Goal: Task Accomplishment & Management: Manage account settings

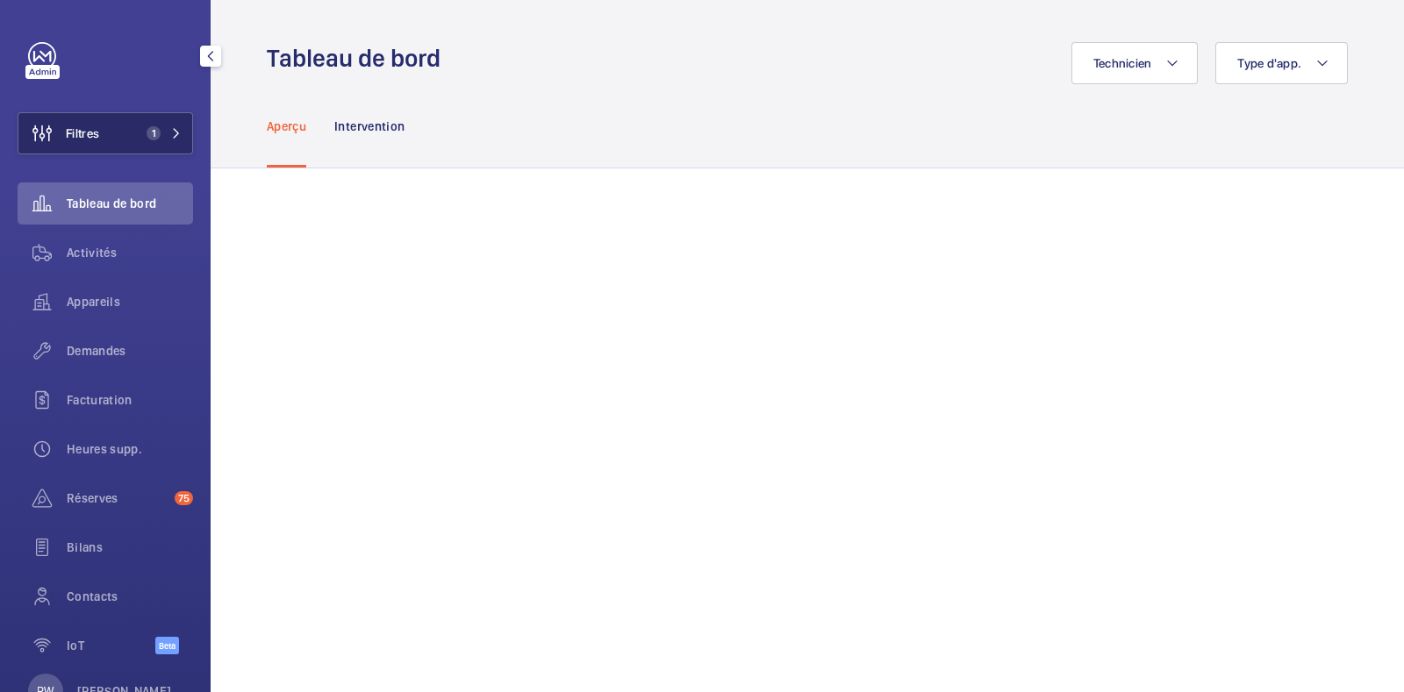
click at [139, 131] on span "1" at bounding box center [149, 133] width 21 height 14
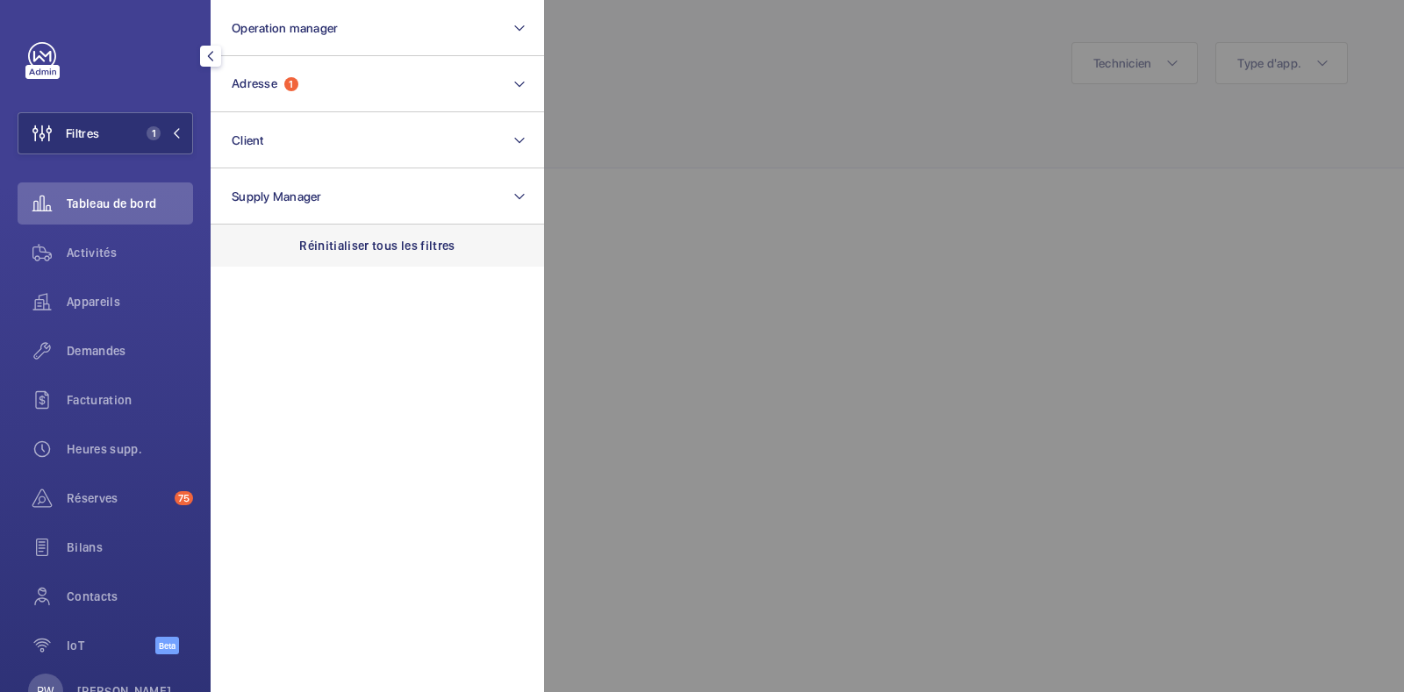
click at [352, 251] on p "Réinitialiser tous les filtres" at bounding box center [377, 246] width 156 height 18
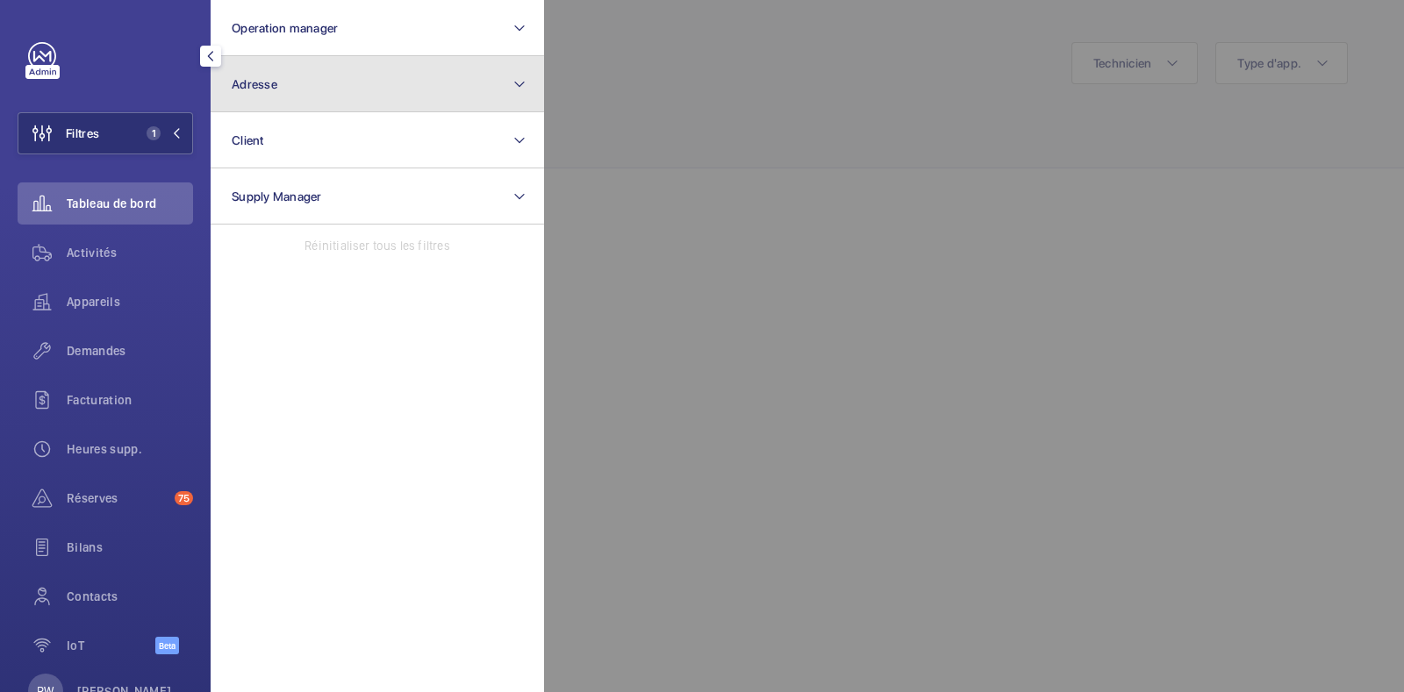
click at [282, 82] on button "Adresse" at bounding box center [377, 84] width 333 height 56
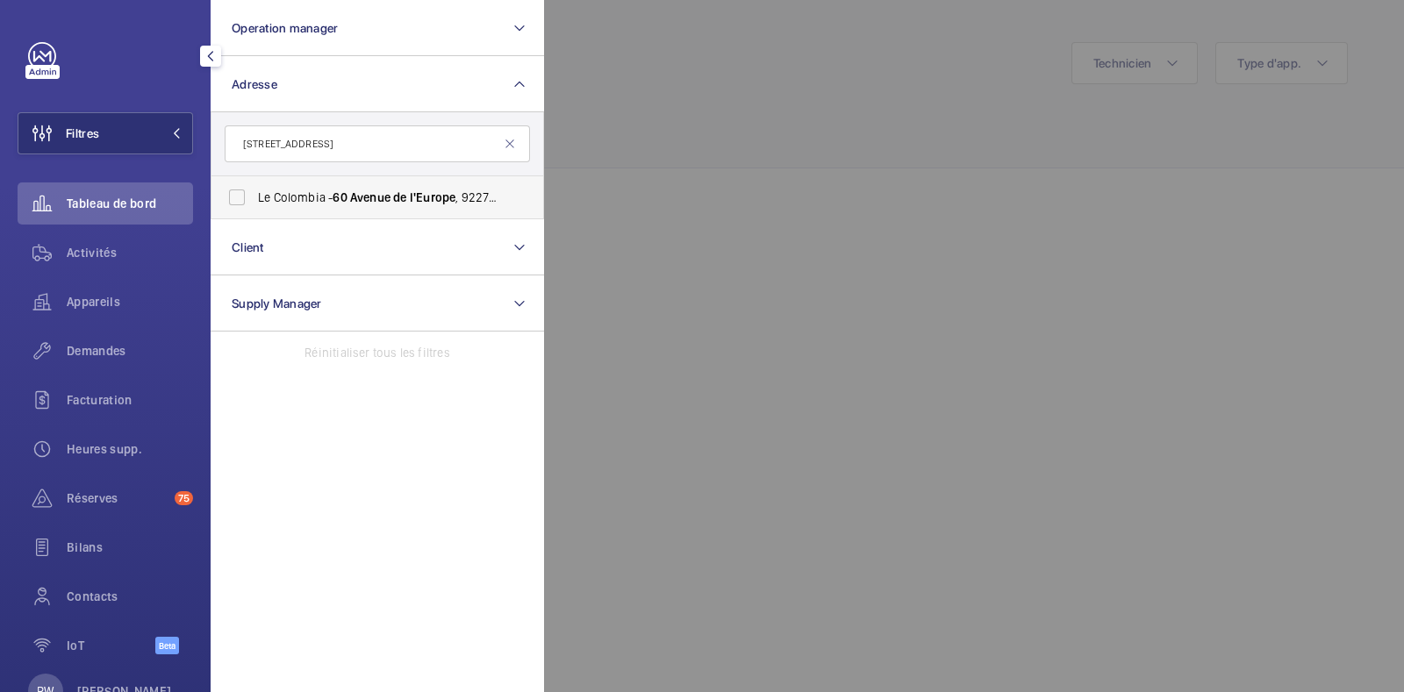
type input "[STREET_ADDRESS]"
click at [241, 199] on label "Le Colombia - [STREET_ADDRESS]" at bounding box center [363, 197] width 305 height 42
click at [241, 199] on input "Le Colombia - [STREET_ADDRESS]" at bounding box center [236, 197] width 35 height 35
checkbox input "true"
click at [725, 117] on div at bounding box center [1246, 346] width 1404 height 692
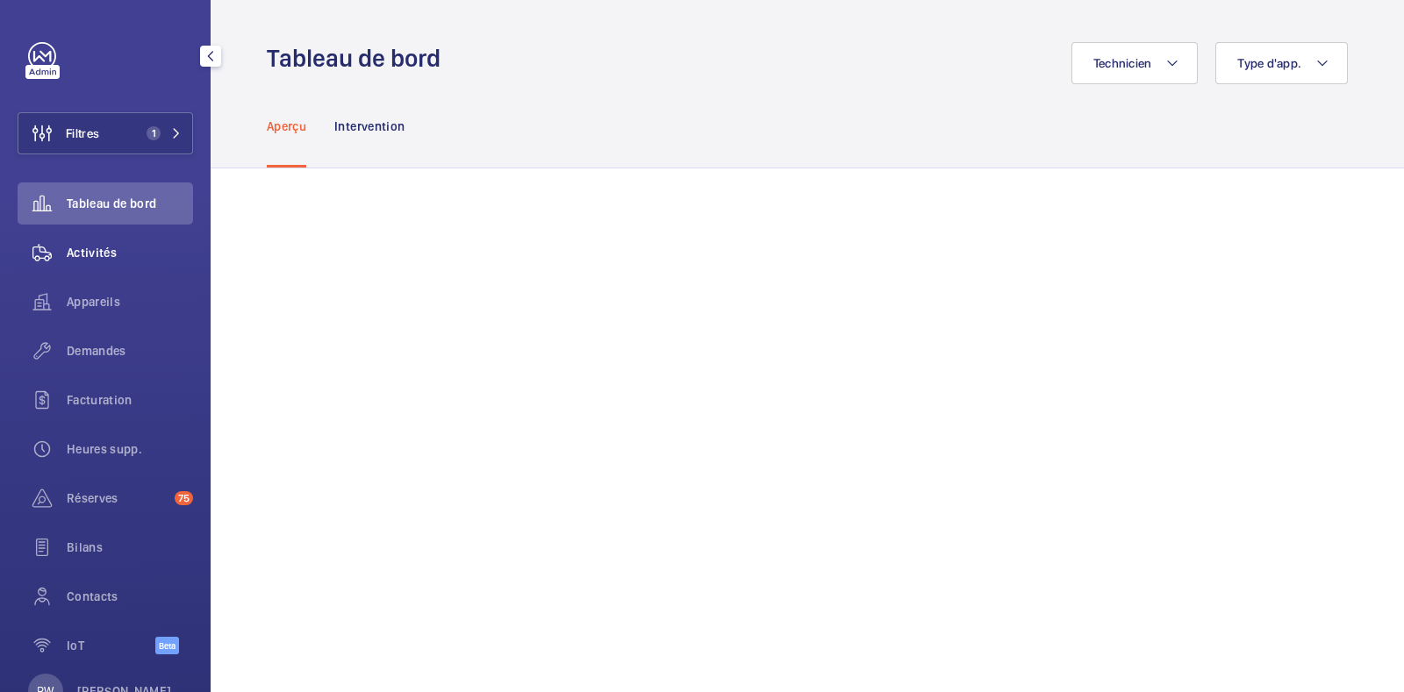
click at [113, 246] on div "Activités" at bounding box center [105, 253] width 175 height 42
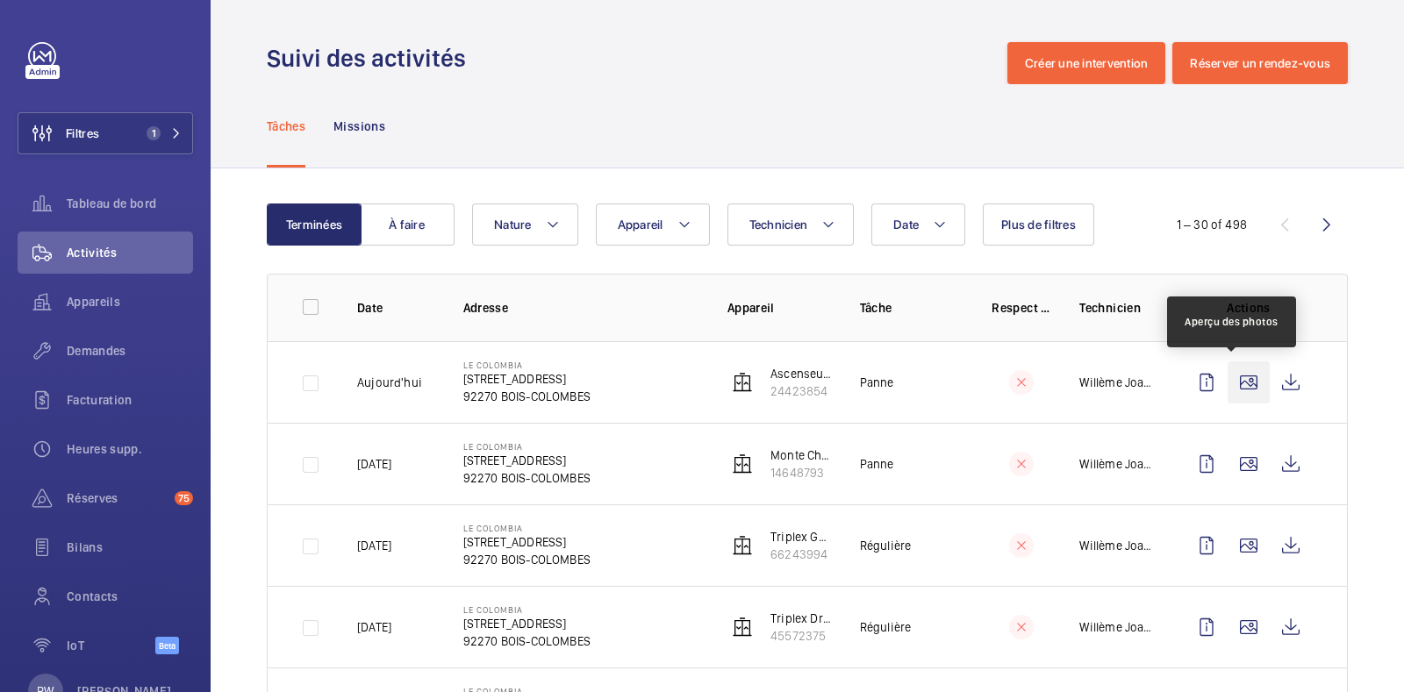
click at [1237, 385] on wm-front-icon-button at bounding box center [1248, 382] width 42 height 42
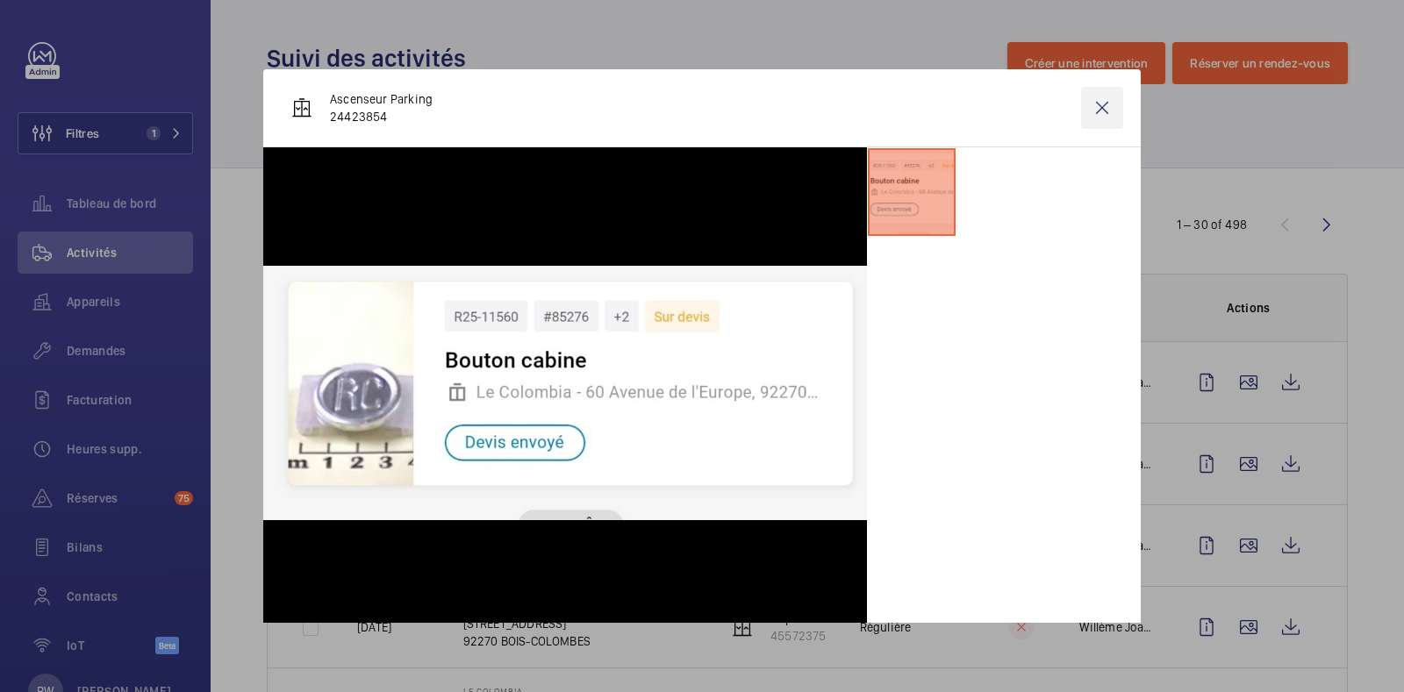
click at [1088, 107] on wm-front-icon-button at bounding box center [1102, 108] width 42 height 42
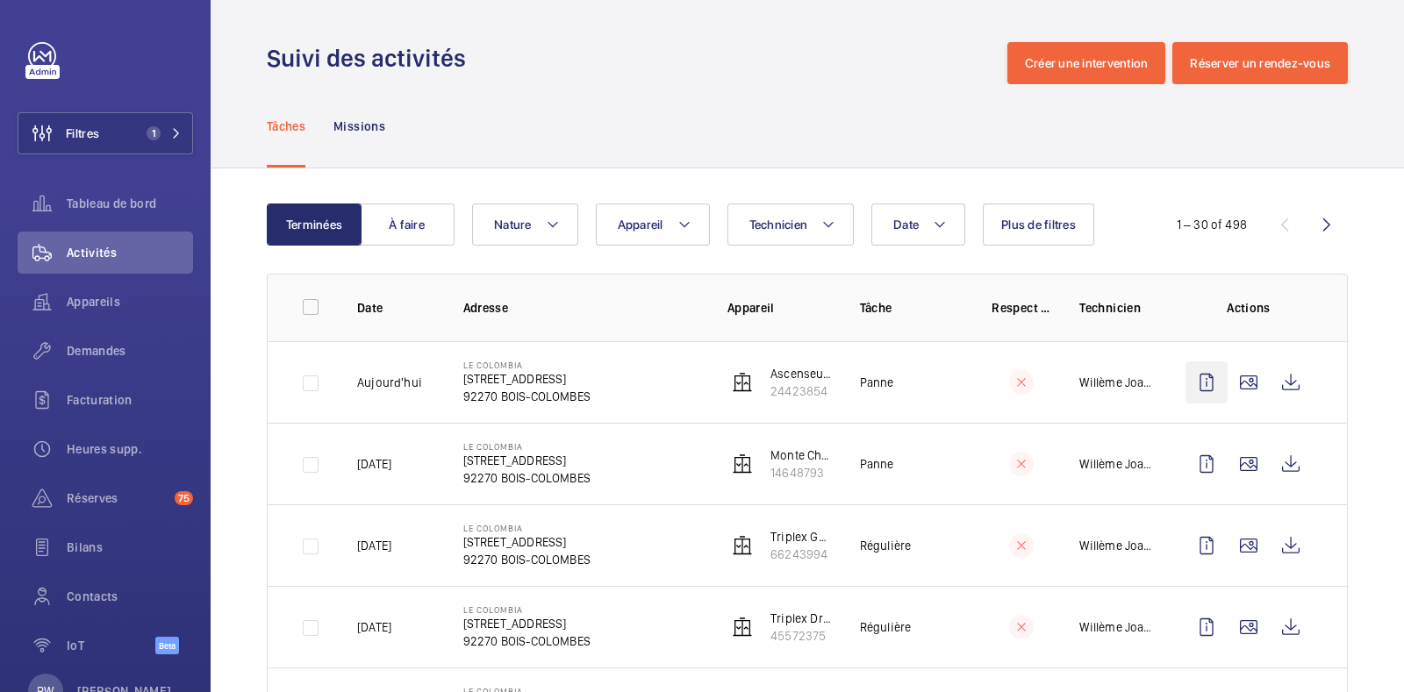
click at [1269, 375] on wm-front-icon-button at bounding box center [1290, 382] width 42 height 42
click at [1230, 459] on wm-front-icon-button at bounding box center [1248, 464] width 42 height 42
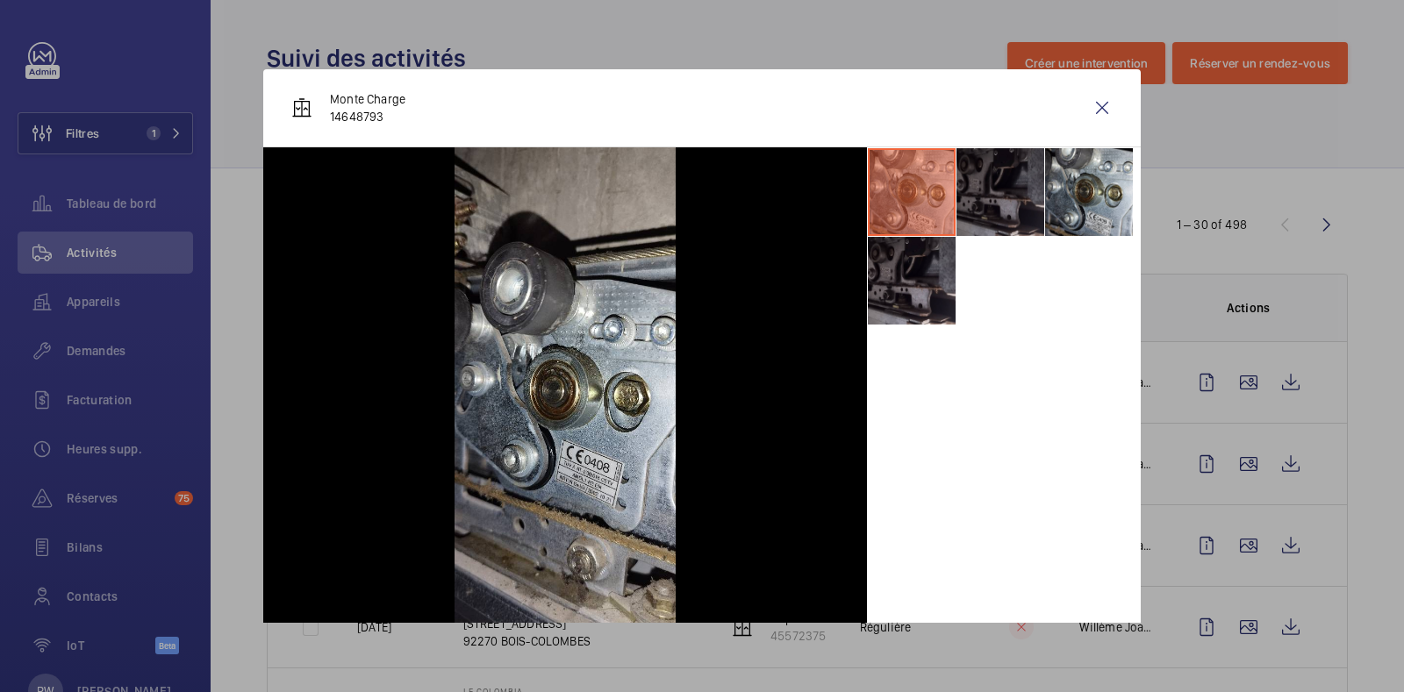
click at [971, 185] on li at bounding box center [1000, 192] width 88 height 88
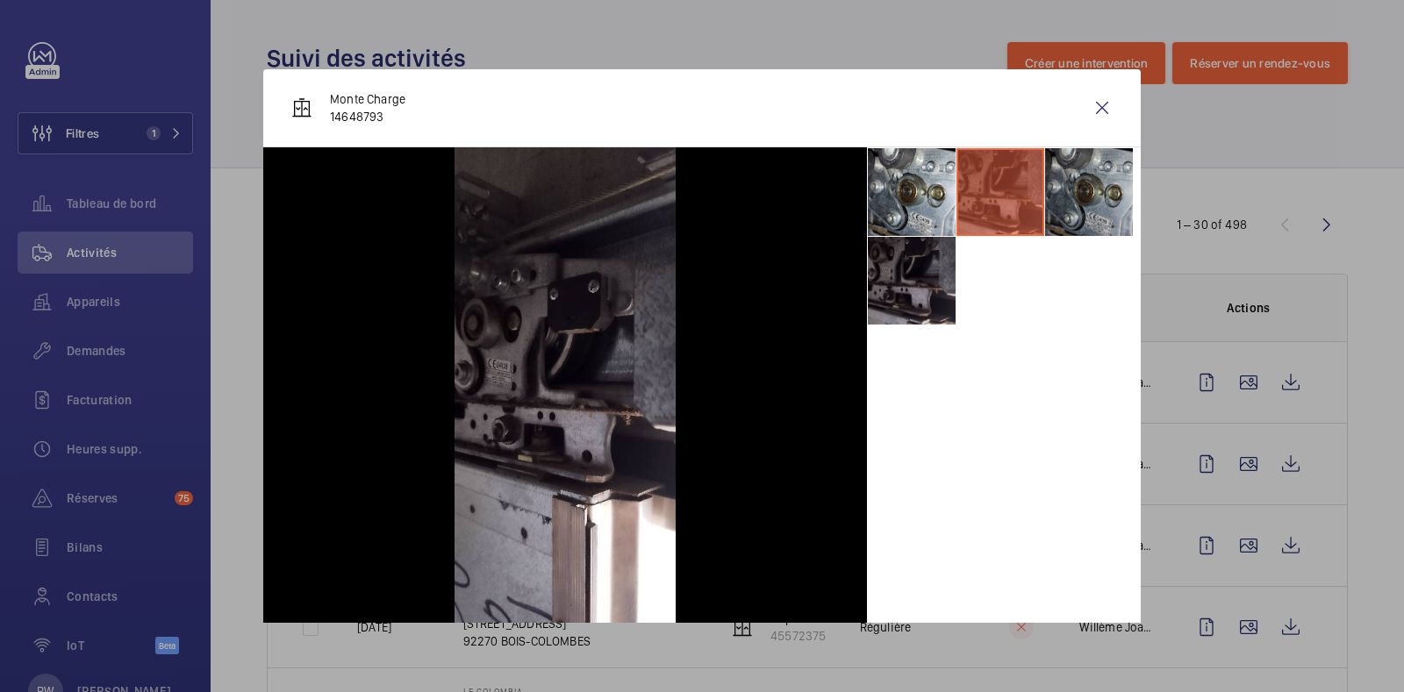
click at [1048, 181] on li at bounding box center [1089, 192] width 88 height 88
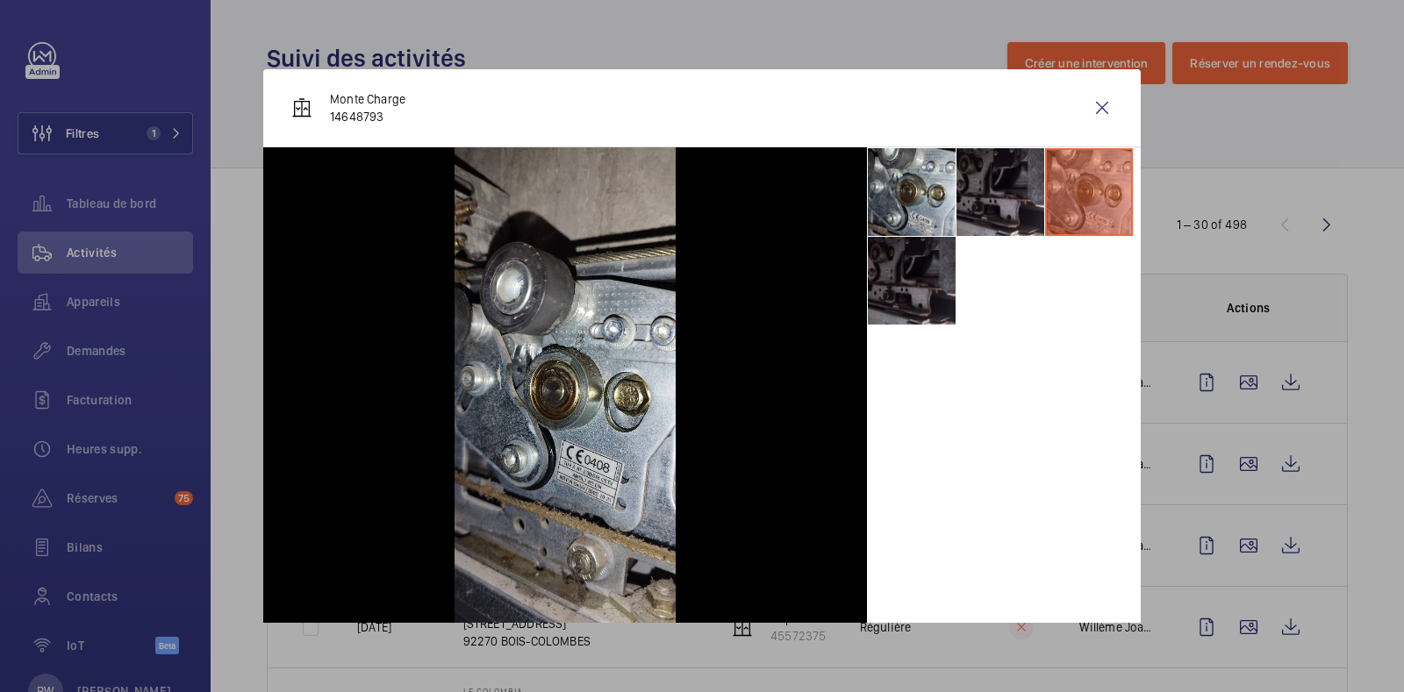
click at [917, 271] on li at bounding box center [912, 281] width 88 height 88
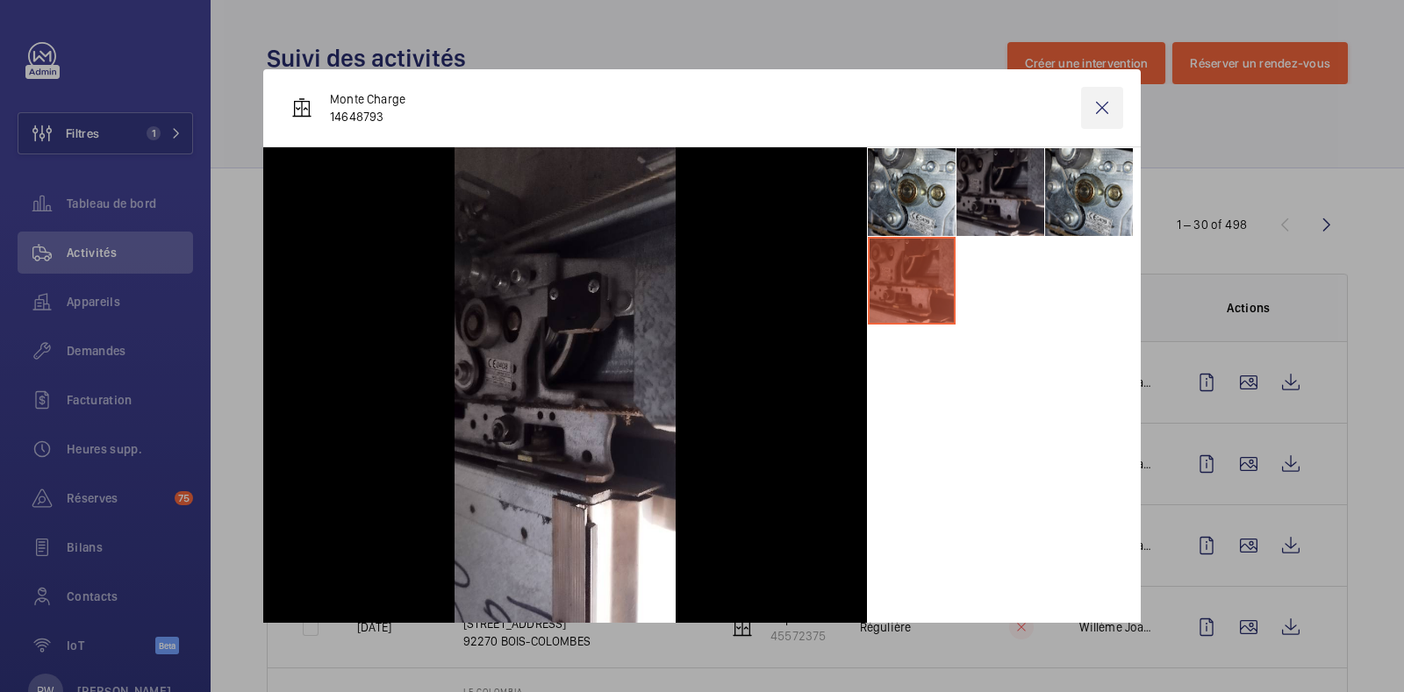
click at [1086, 111] on wm-front-icon-button at bounding box center [1102, 108] width 42 height 42
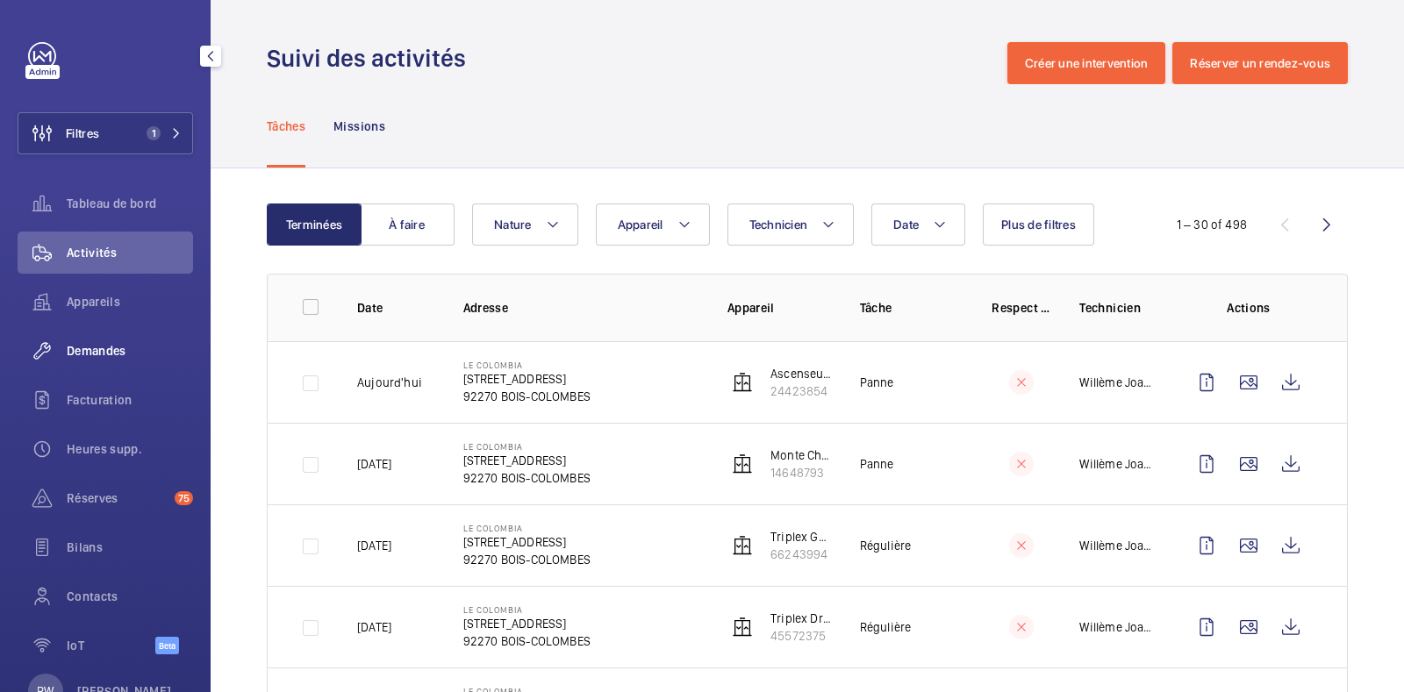
click at [94, 353] on span "Demandes" at bounding box center [130, 351] width 126 height 18
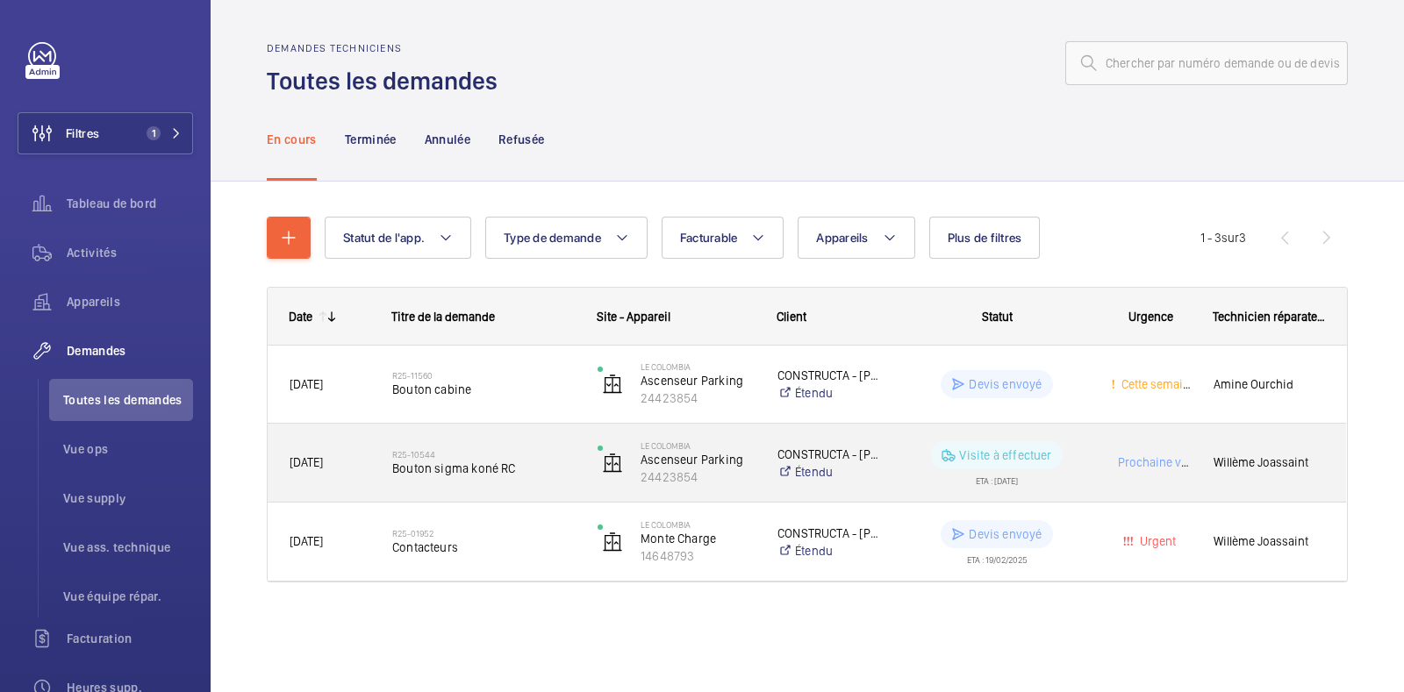
click at [1016, 476] on div "ETA : [DATE]" at bounding box center [997, 477] width 42 height 16
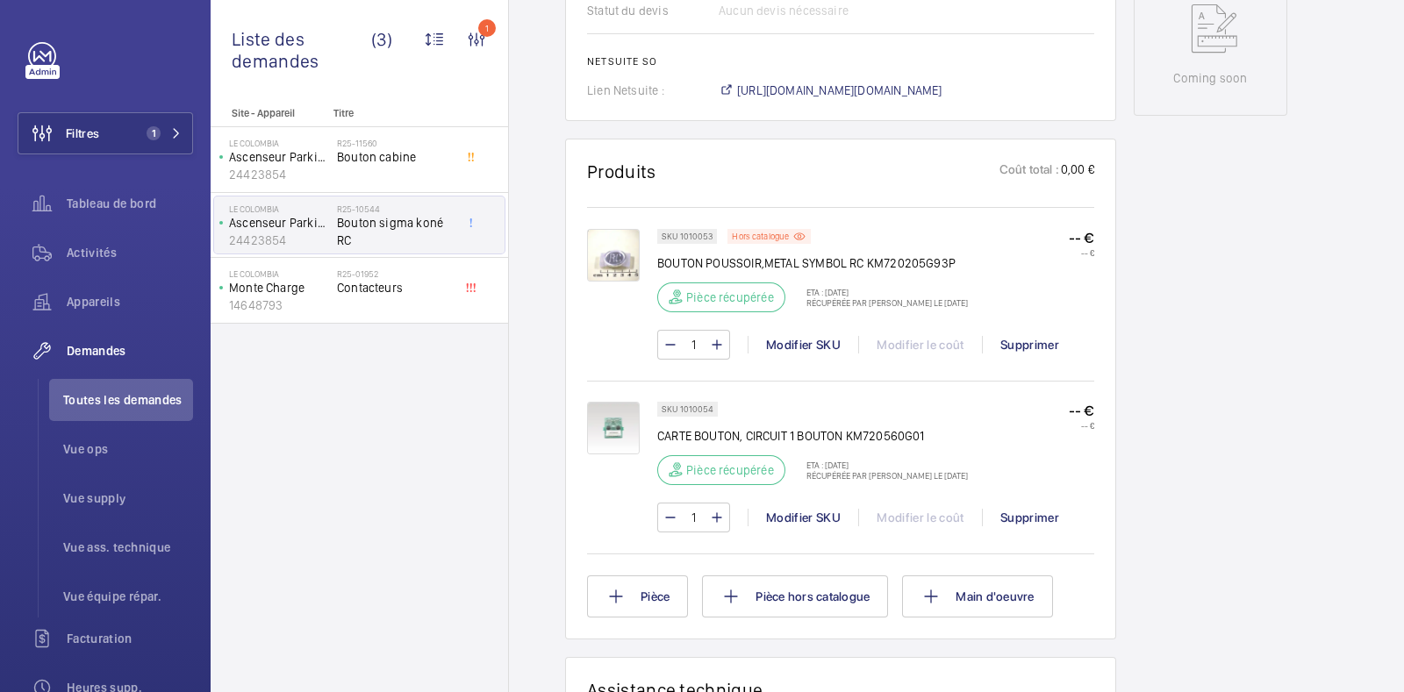
scroll to position [1040, 0]
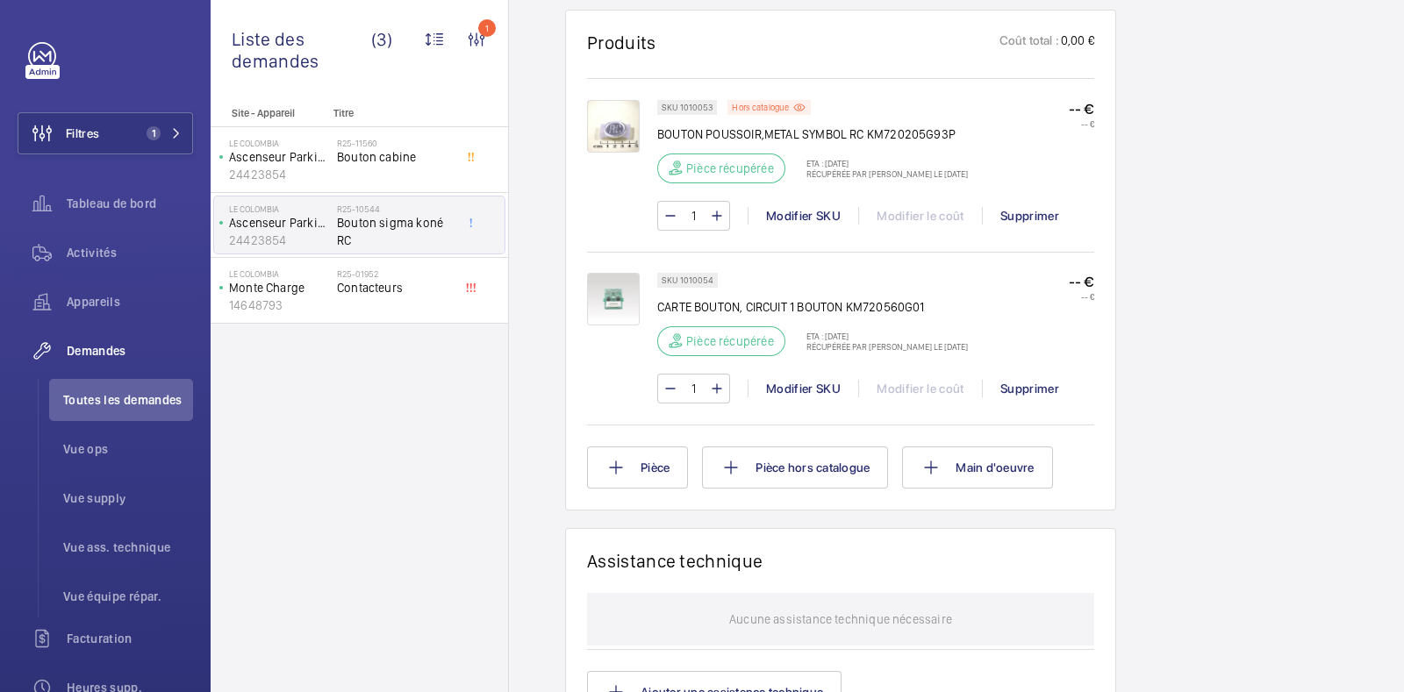
click at [627, 129] on img at bounding box center [613, 126] width 53 height 53
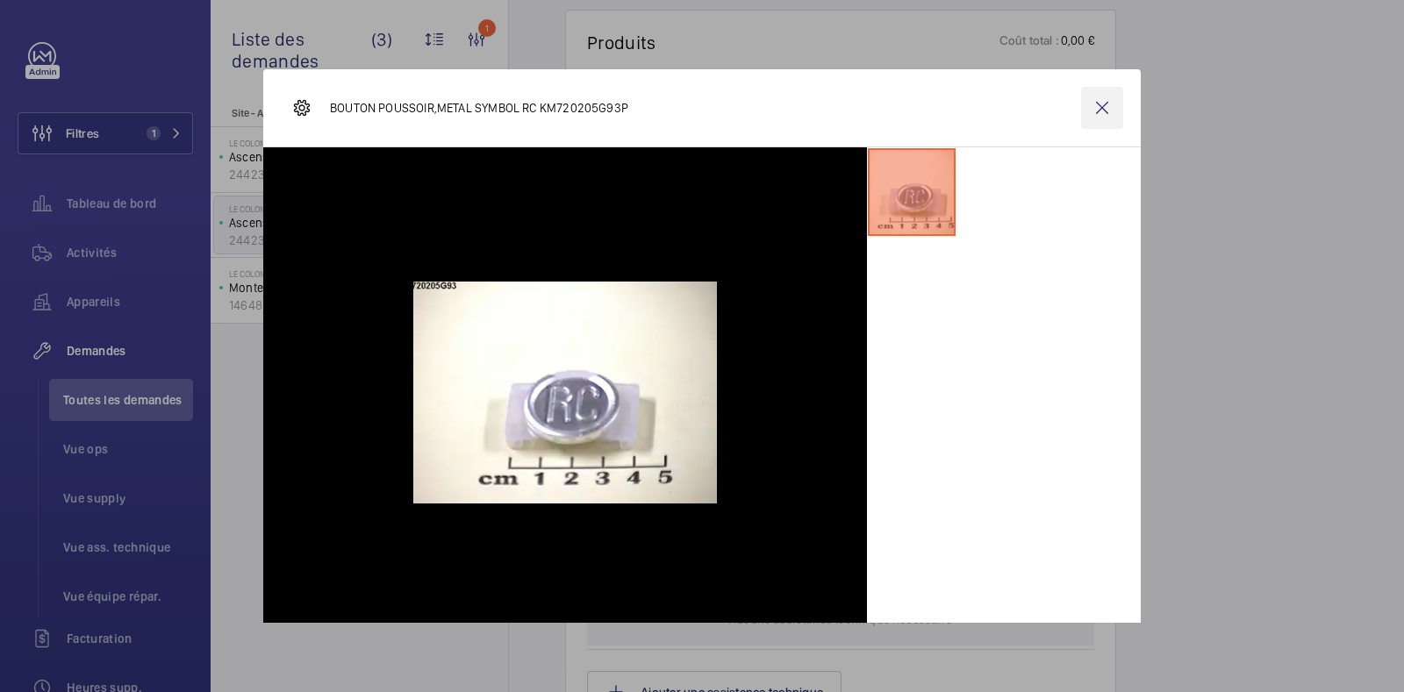
click at [1097, 104] on wm-front-icon-button at bounding box center [1102, 108] width 42 height 42
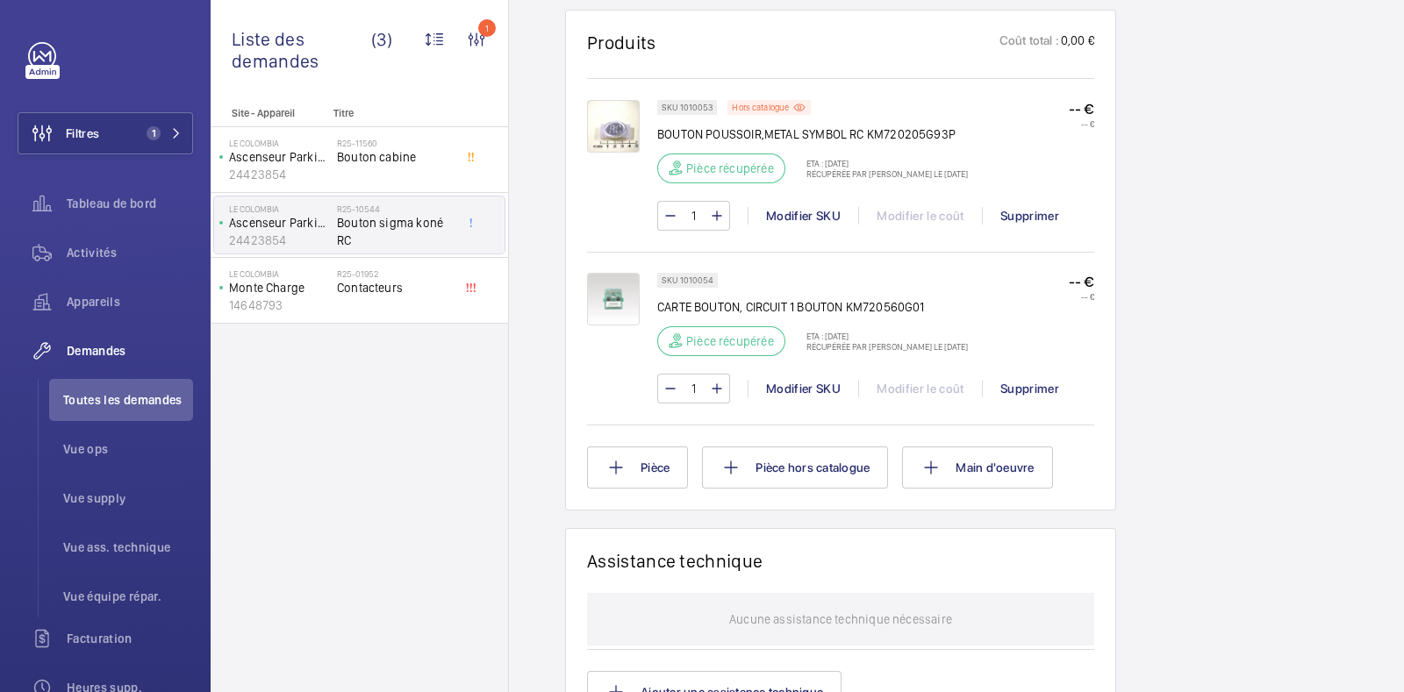
click at [616, 299] on img at bounding box center [613, 299] width 53 height 53
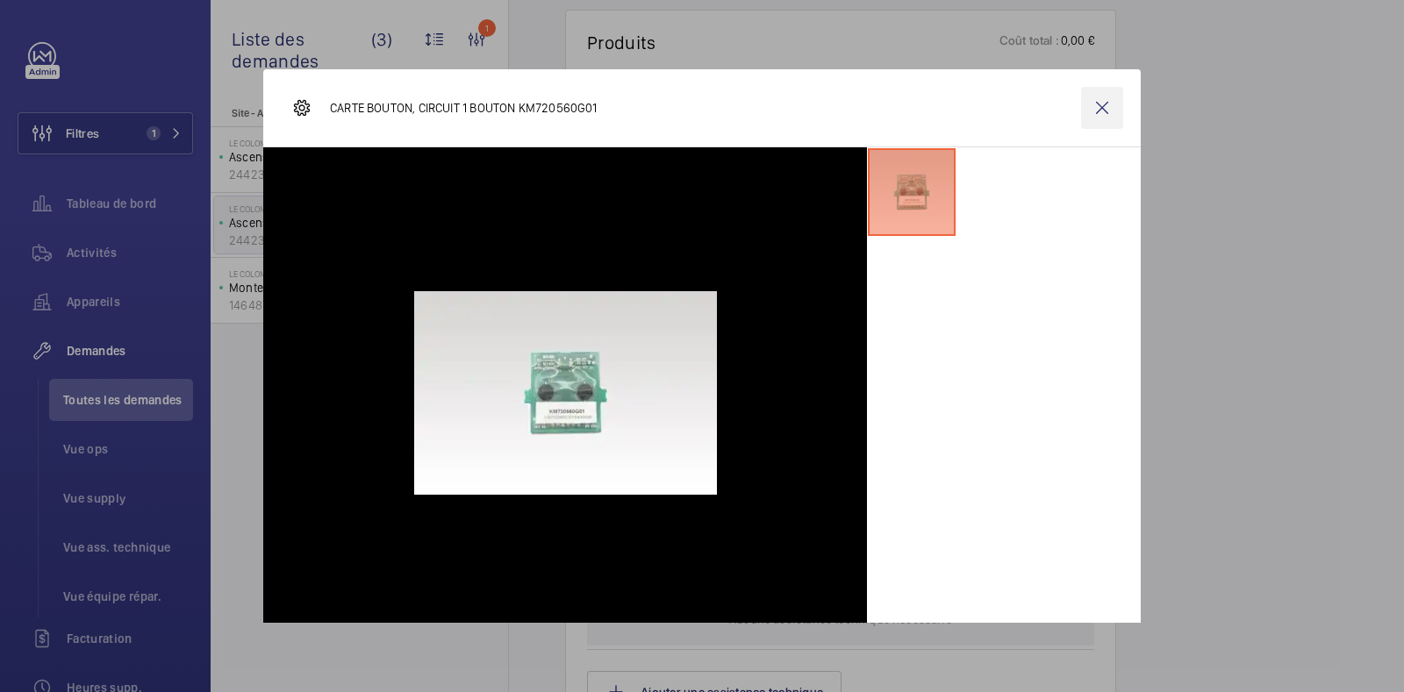
click at [1087, 110] on wm-front-icon-button at bounding box center [1102, 108] width 42 height 42
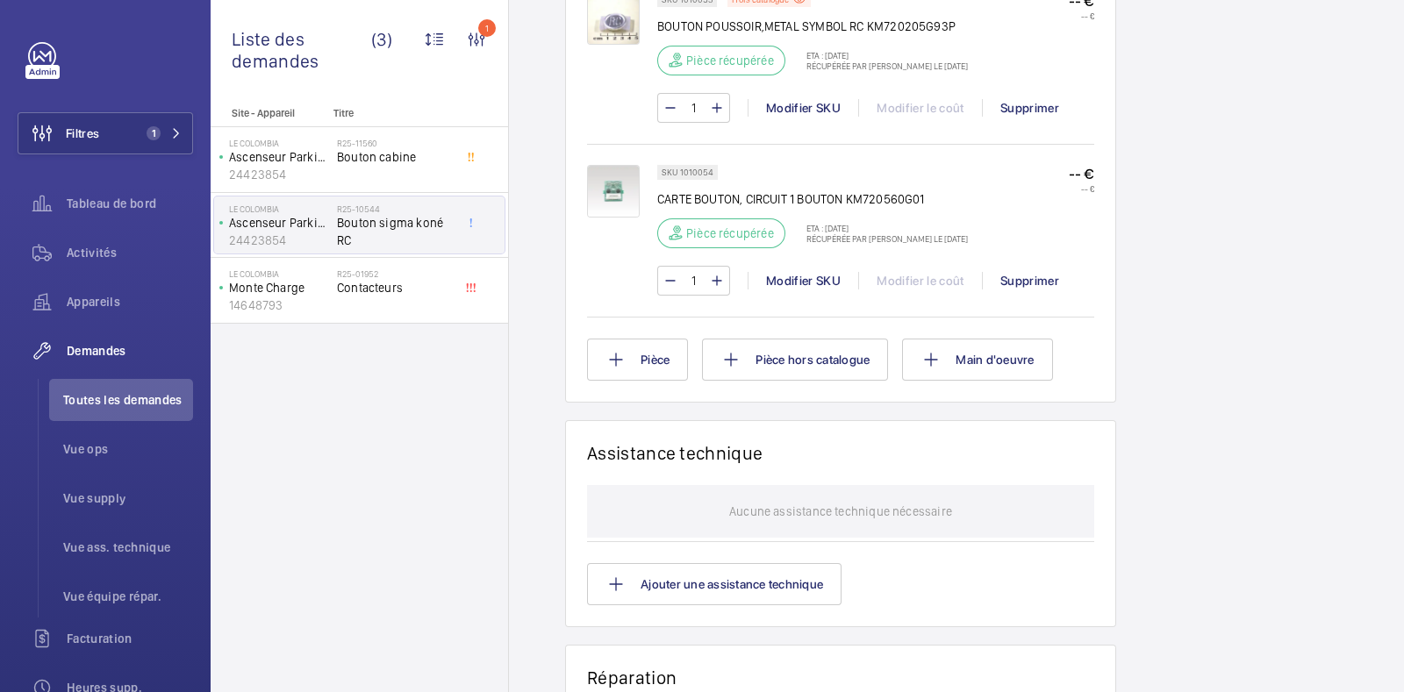
scroll to position [930, 0]
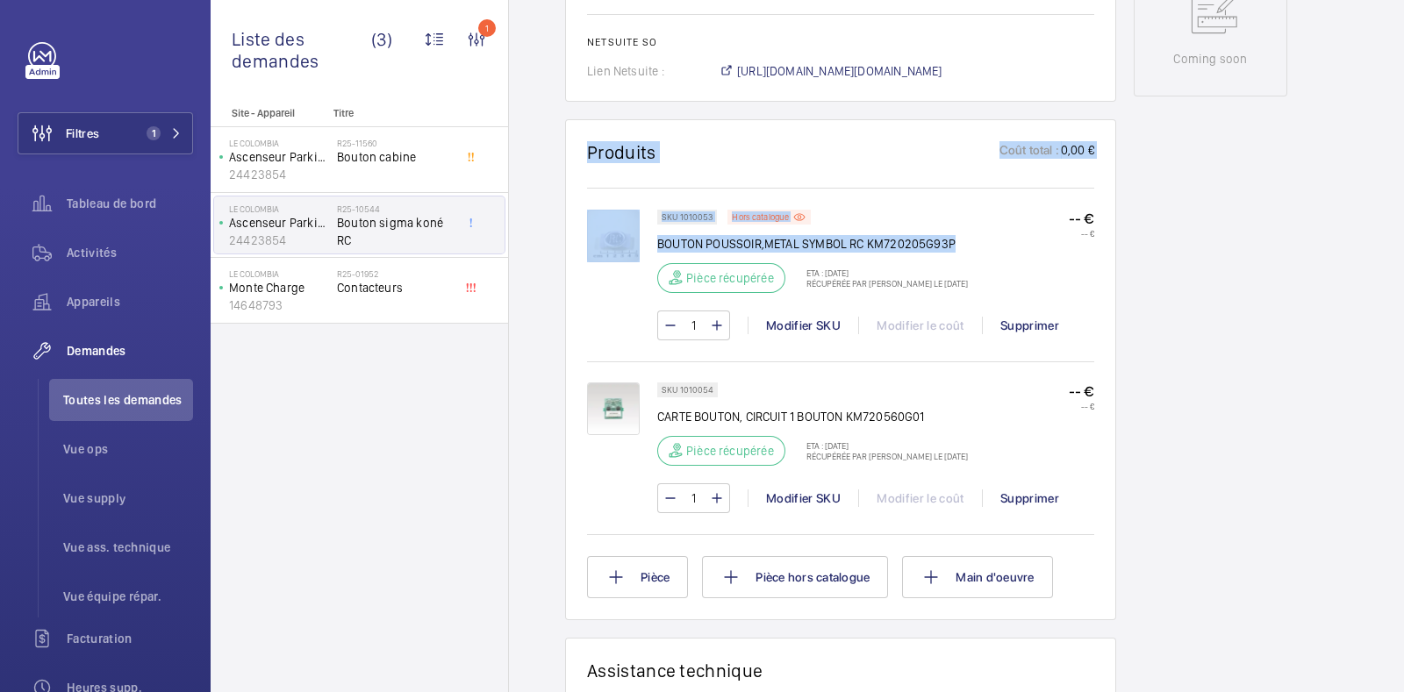
drag, startPoint x: 969, startPoint y: 245, endPoint x: 584, endPoint y: 154, distance: 395.6
click at [584, 154] on wm-front-card "Produits Coût total : 0,00 € SKU 1010053 Hors catalogue BOUTON POUSSOIR,METAL S…" at bounding box center [840, 369] width 551 height 501
drag, startPoint x: 584, startPoint y: 154, endPoint x: 968, endPoint y: 240, distance: 392.9
click at [968, 240] on wm-front-card "Produits Coût total : 0,00 € SKU 1010053 Hors catalogue BOUTON POUSSOIR,METAL S…" at bounding box center [840, 369] width 551 height 501
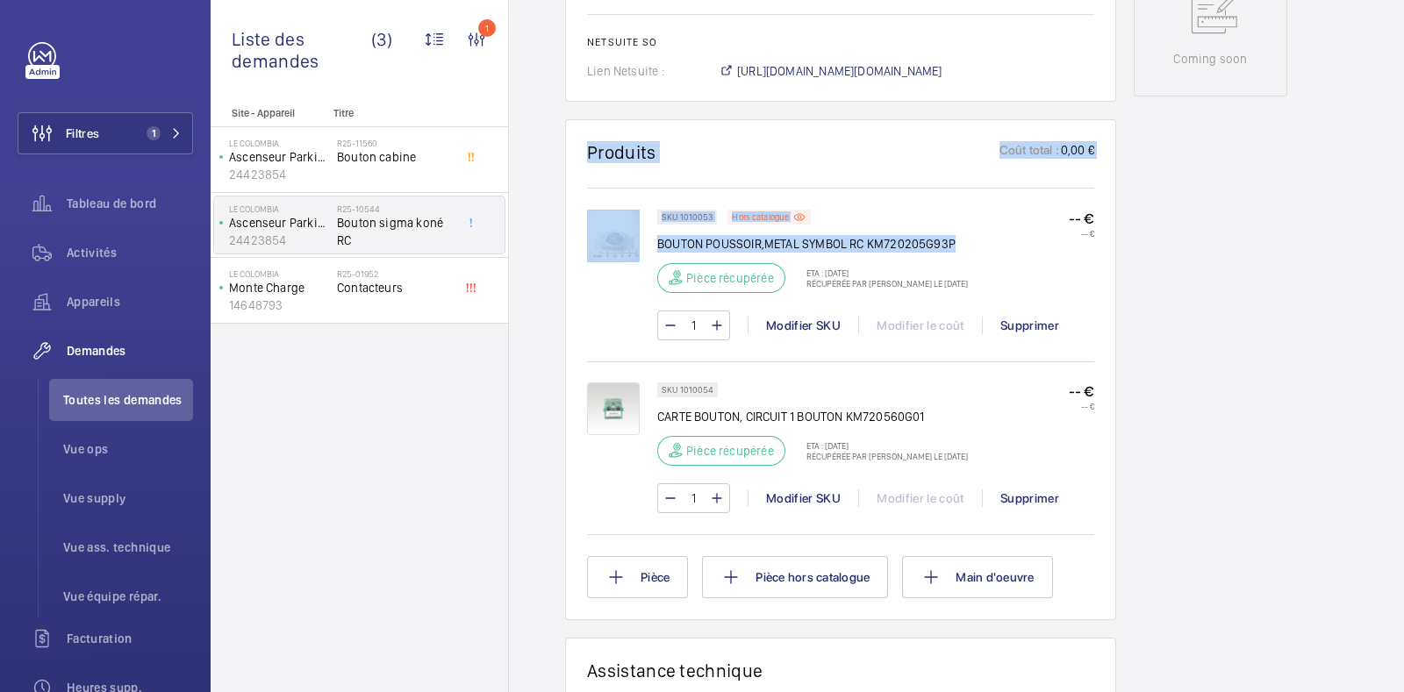
click at [968, 248] on p "BOUTON POUSSOIR,METAL SYMBOL RC KM720205G93P" at bounding box center [812, 244] width 311 height 18
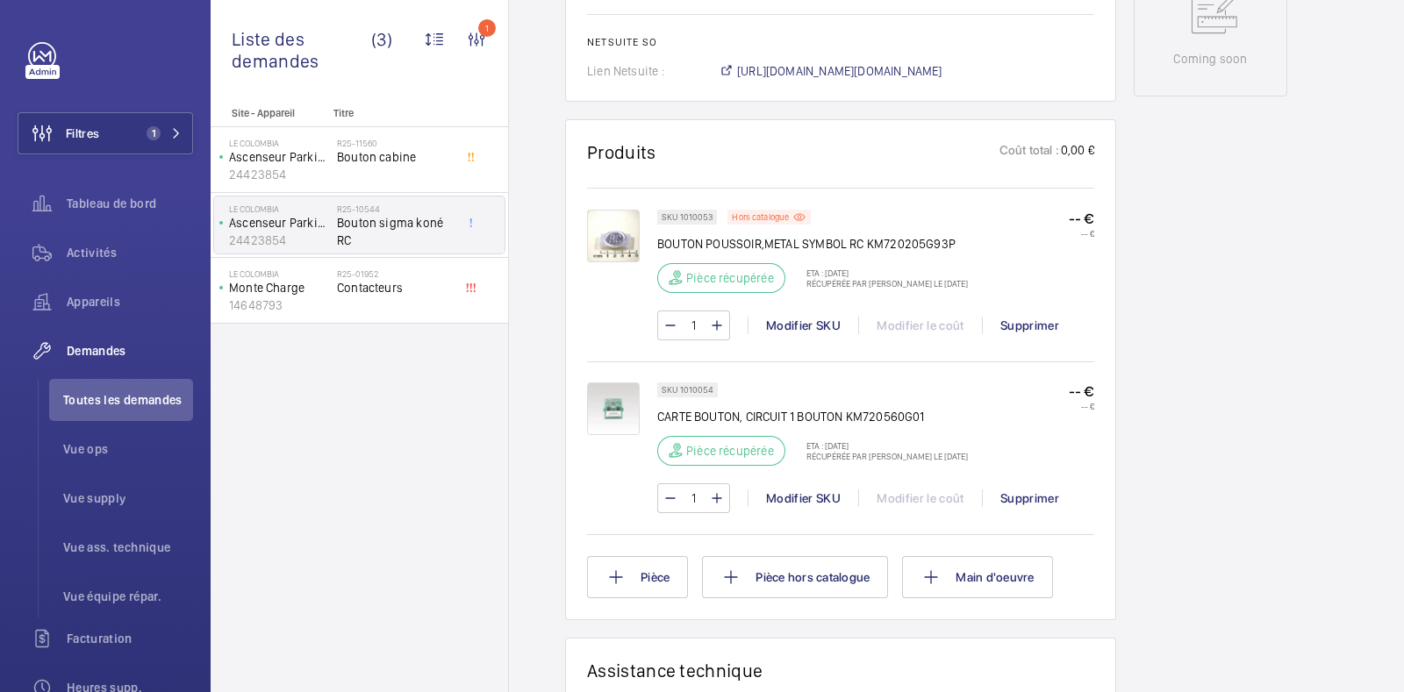
drag, startPoint x: 661, startPoint y: 410, endPoint x: 898, endPoint y: 442, distance: 240.0
click at [886, 441] on div "SKU 1010054 CARTE BOUTON, CIRCUIT 1 BOUTON KM720560G01 Pièce récupérée ETA : [D…" at bounding box center [812, 430] width 311 height 94
click at [926, 451] on p "Récupérée par [PERSON_NAME] le [DATE]" at bounding box center [882, 456] width 172 height 11
drag, startPoint x: 1022, startPoint y: 461, endPoint x: 566, endPoint y: 373, distance: 464.6
click at [566, 373] on wm-front-card "Produits Coût total : 0,00 € SKU 1010053 Hors catalogue BOUTON POUSSOIR,METAL S…" at bounding box center [840, 369] width 551 height 501
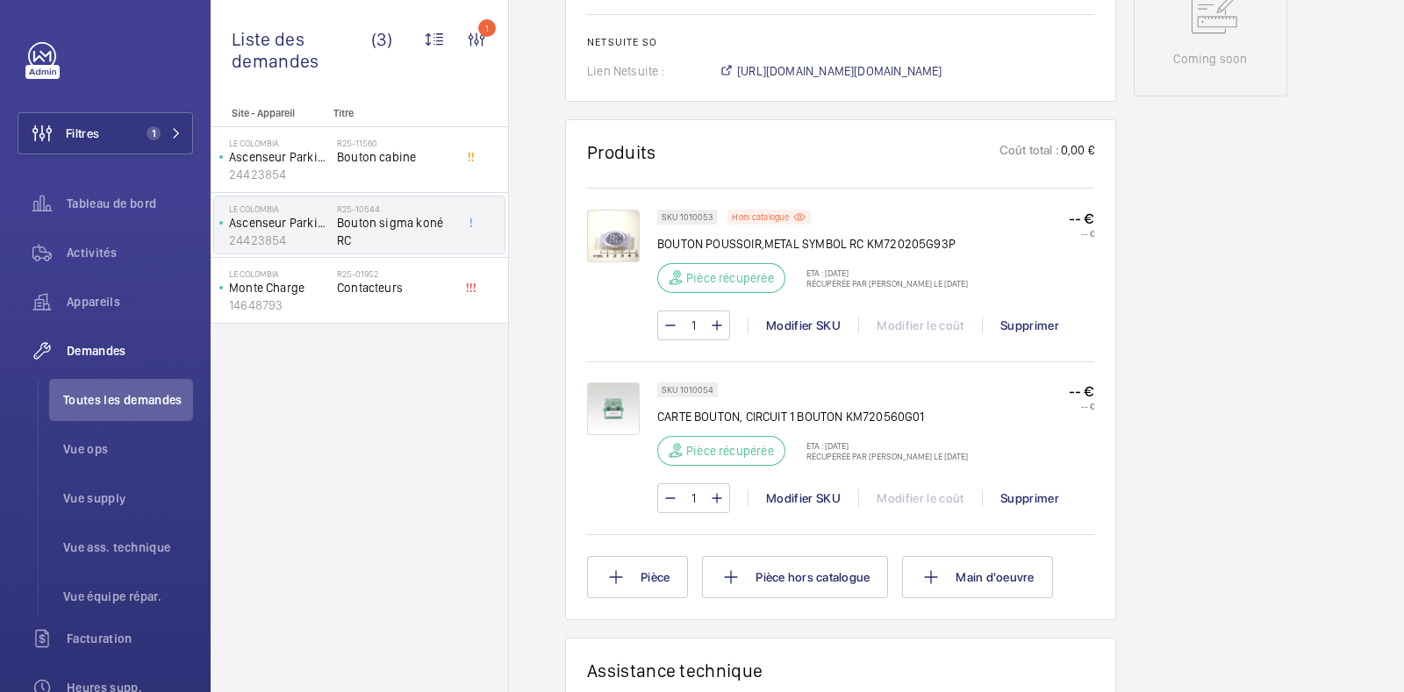
click at [566, 373] on wm-front-card "Produits Coût total : 0,00 € SKU 1010053 Hors catalogue BOUTON POUSSOIR,METAL S…" at bounding box center [840, 369] width 551 height 501
click at [934, 418] on p "CARTE BOUTON, CIRCUIT 1 BOUTON KM720560G01" at bounding box center [812, 417] width 311 height 18
click at [82, 247] on span "Activités" at bounding box center [130, 253] width 126 height 18
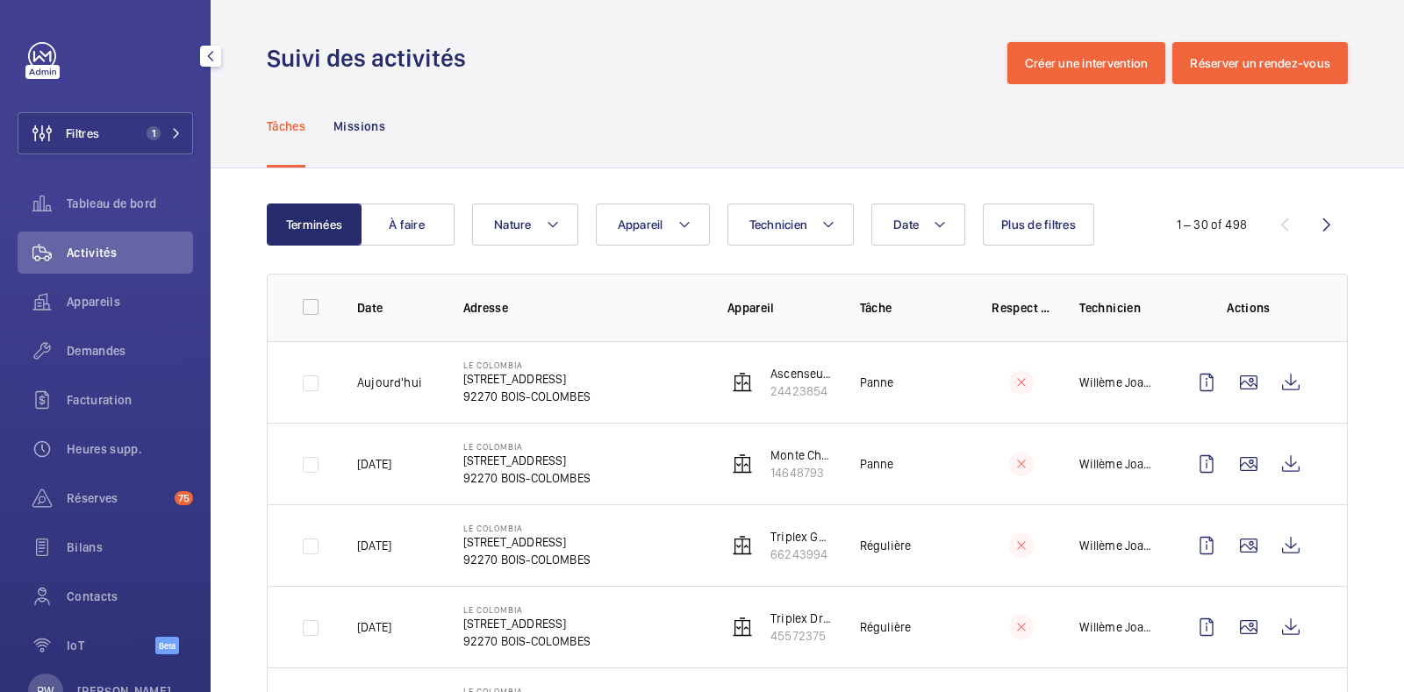
click at [92, 354] on span "Demandes" at bounding box center [130, 351] width 126 height 18
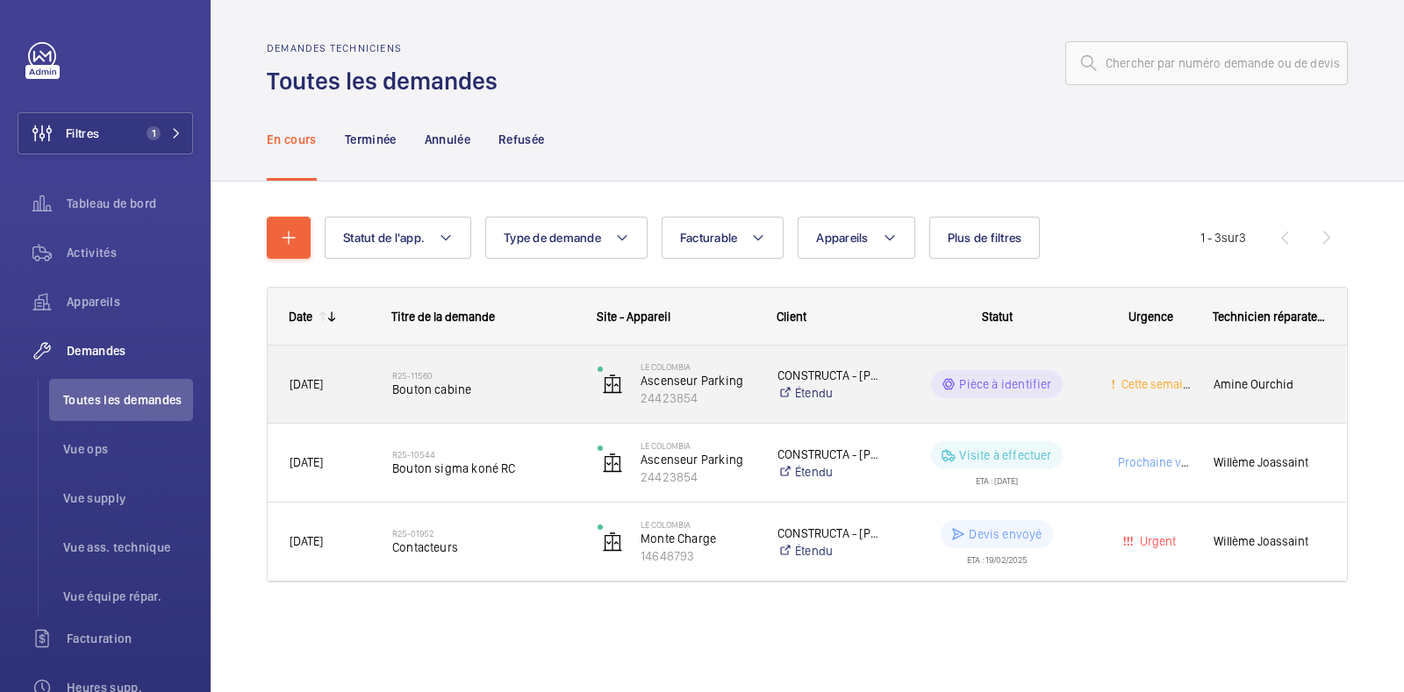
click at [513, 393] on span "Bouton cabine" at bounding box center [483, 390] width 182 height 18
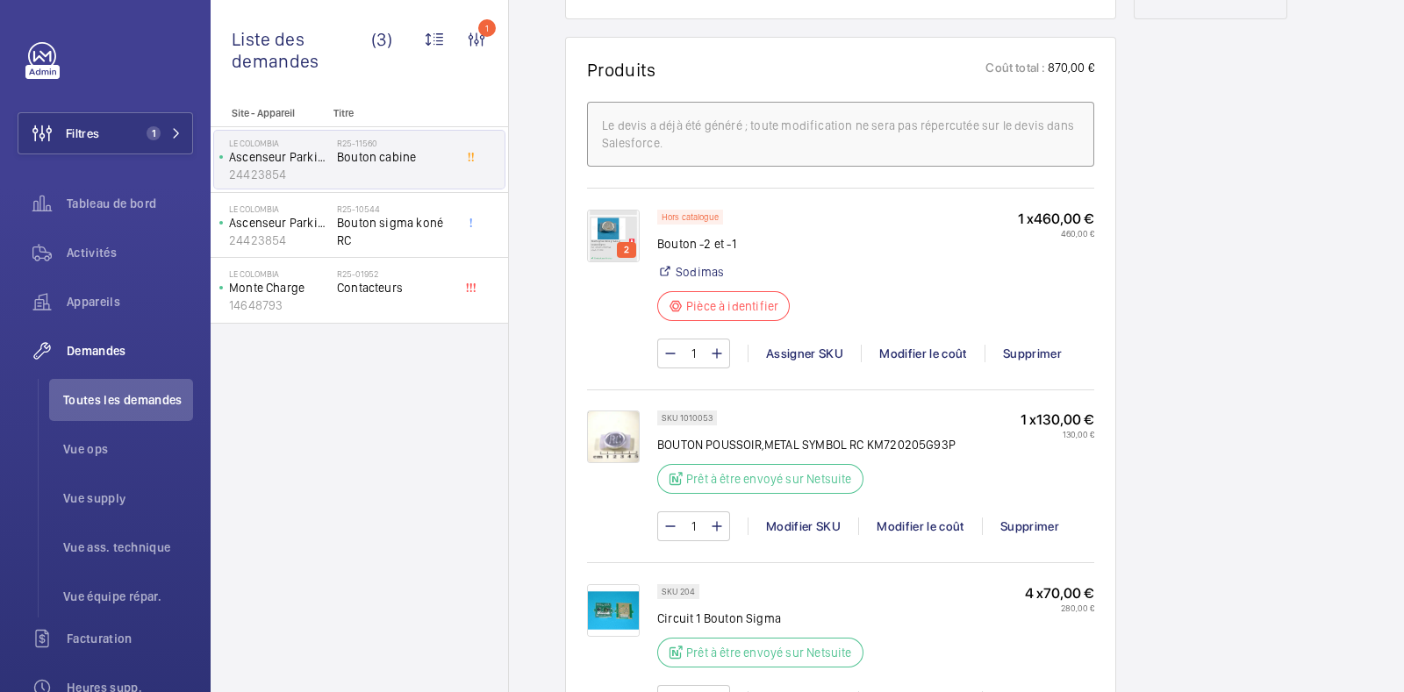
scroll to position [1097, 0]
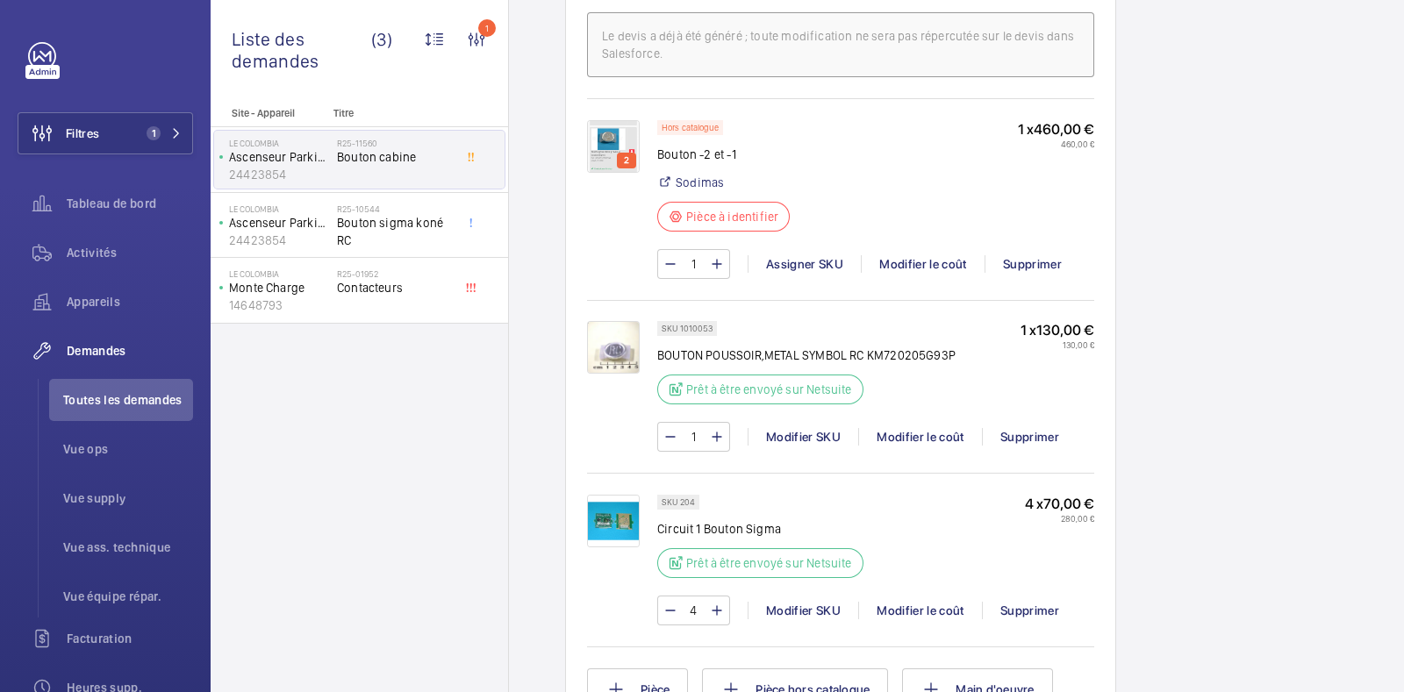
click at [614, 547] on img at bounding box center [613, 521] width 53 height 53
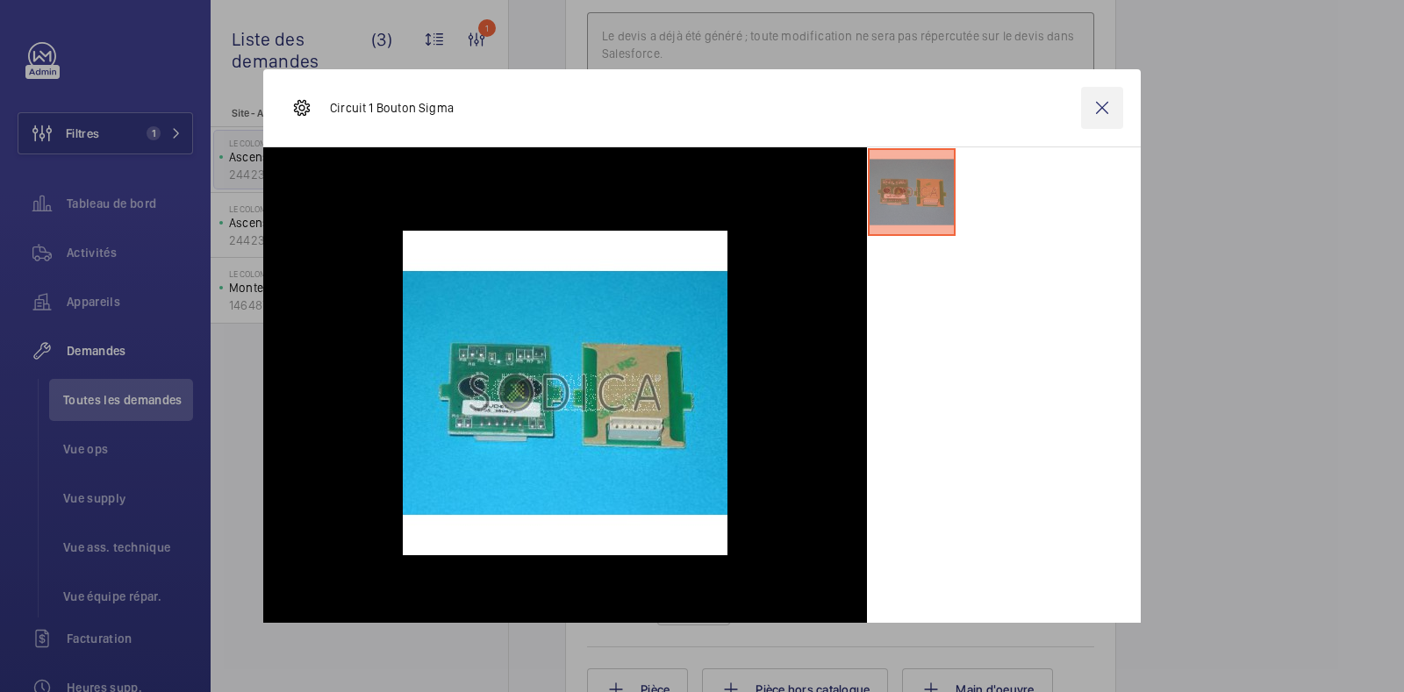
click at [1092, 107] on wm-front-icon-button at bounding box center [1102, 108] width 42 height 42
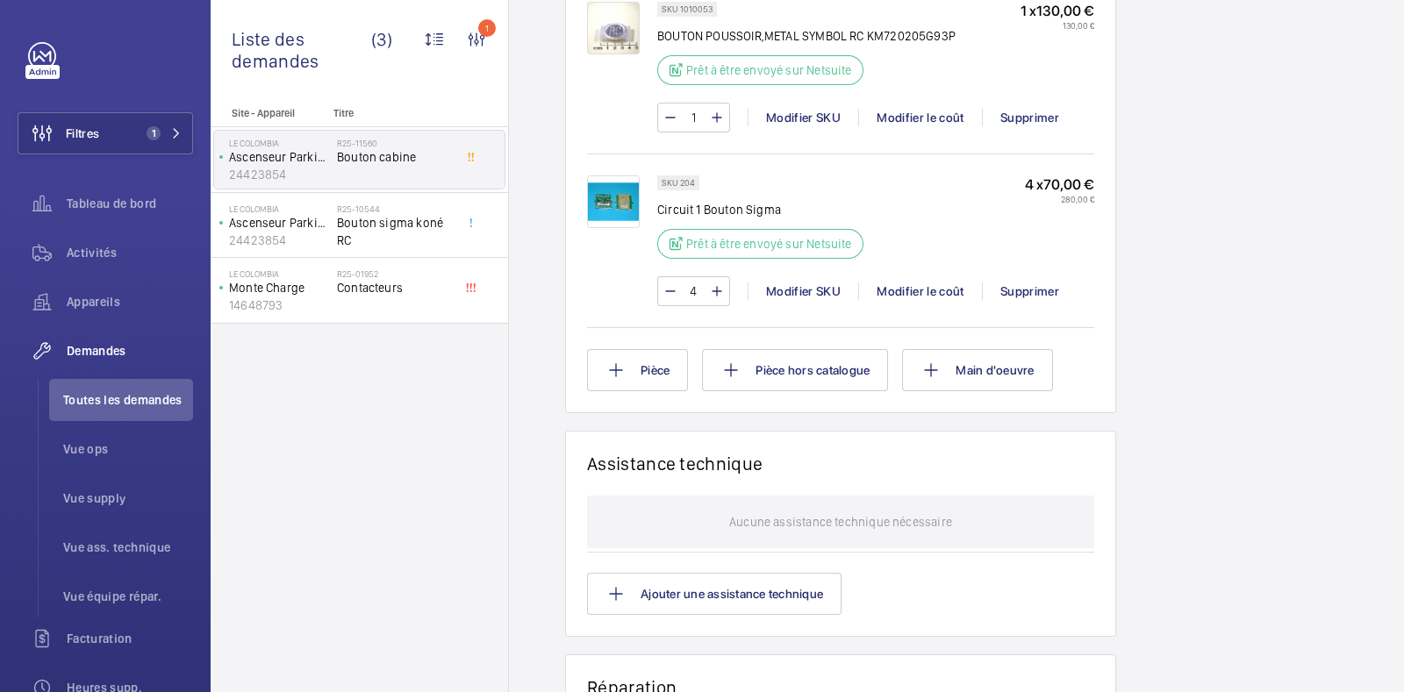
scroll to position [1425, 0]
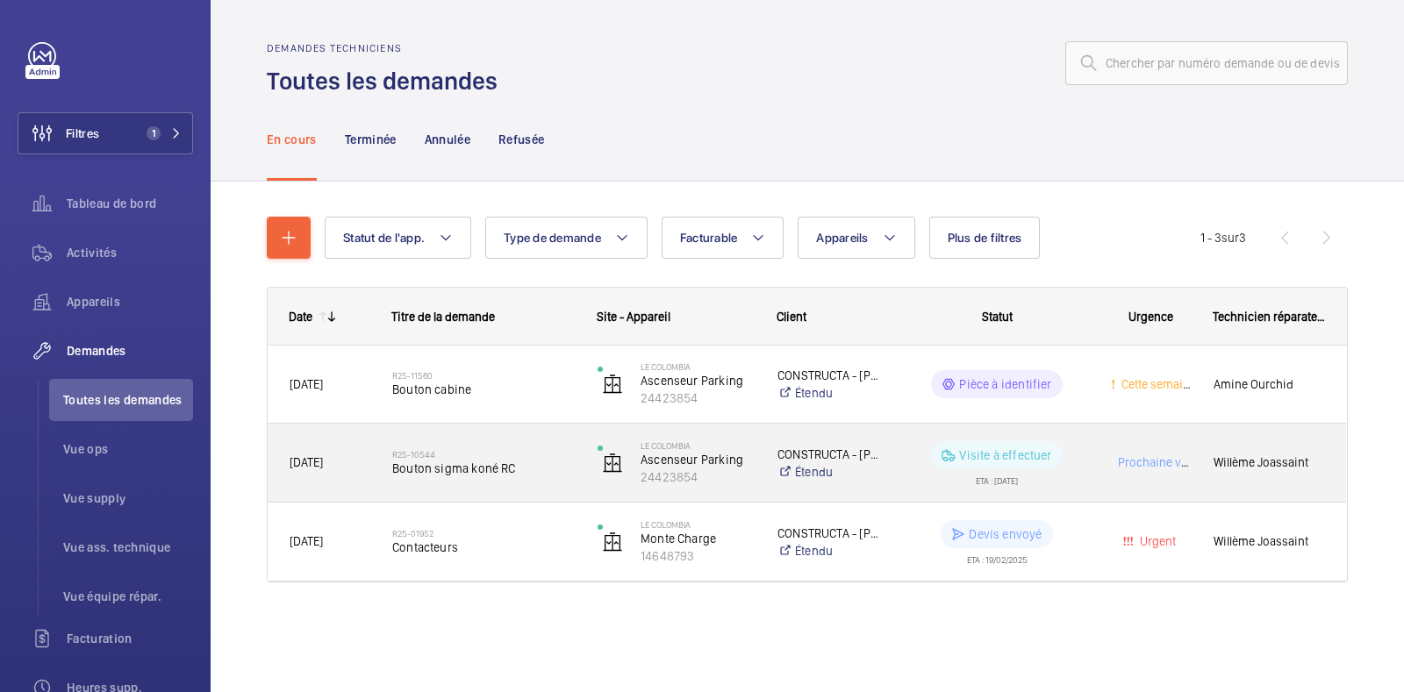
click at [460, 469] on span "Bouton sigma koné RC" at bounding box center [483, 469] width 182 height 18
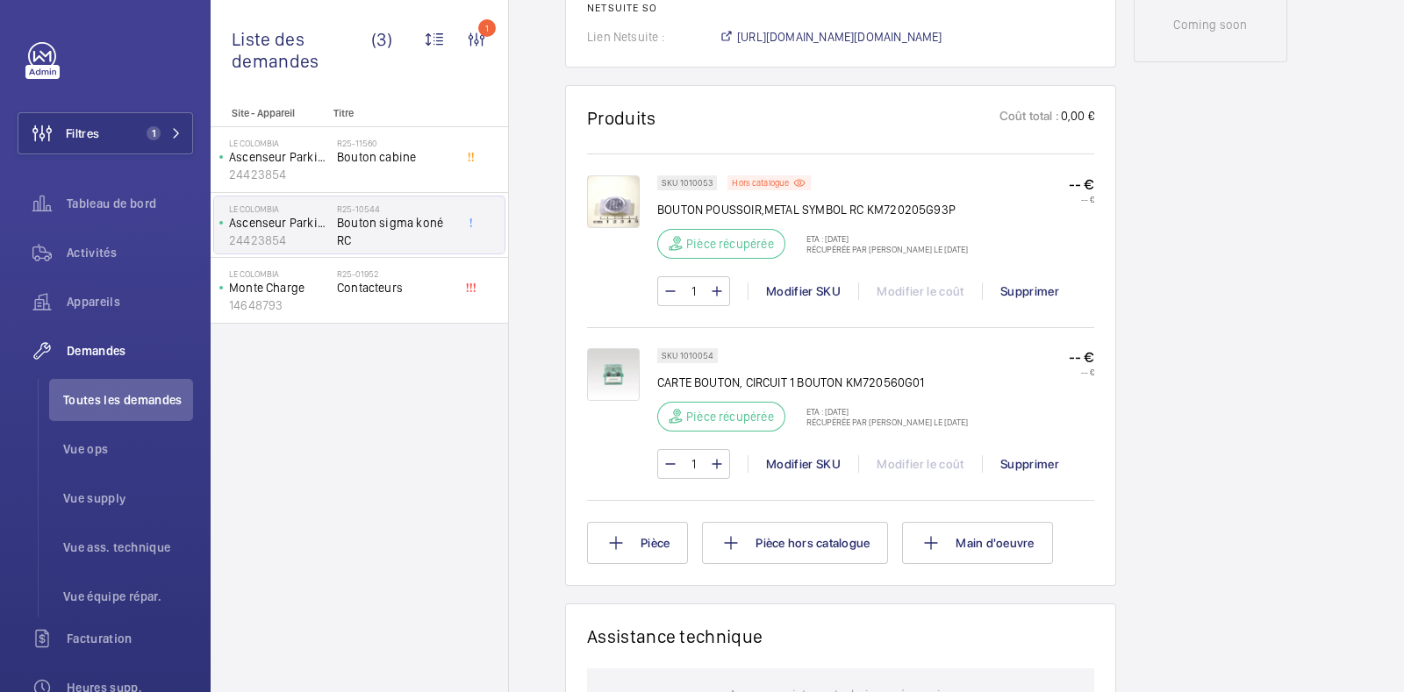
scroll to position [987, 0]
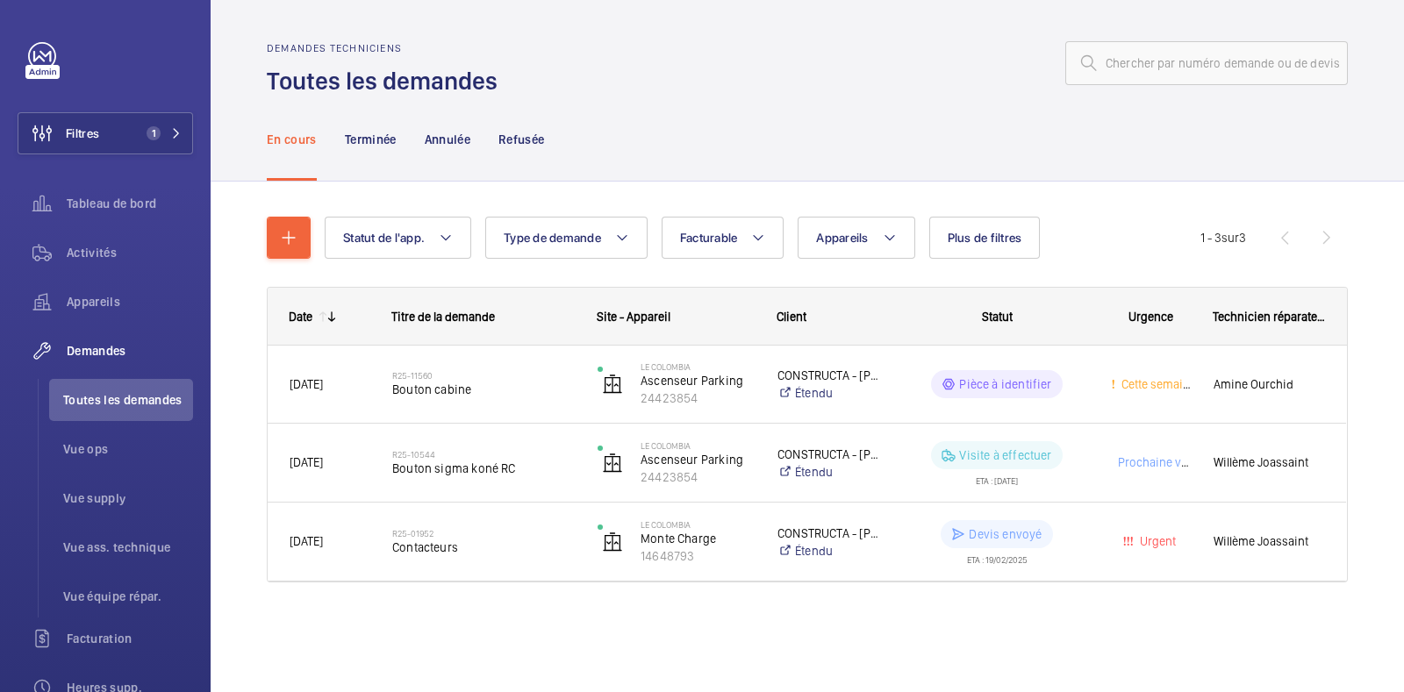
click at [790, 102] on div "En cours Terminée Annulée Refusée" at bounding box center [807, 138] width 1081 height 83
